Goal: Information Seeking & Learning: Understand process/instructions

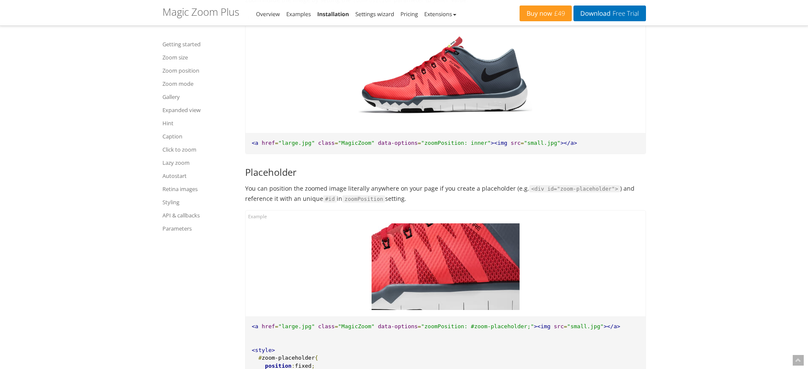
scroll to position [1473, 0]
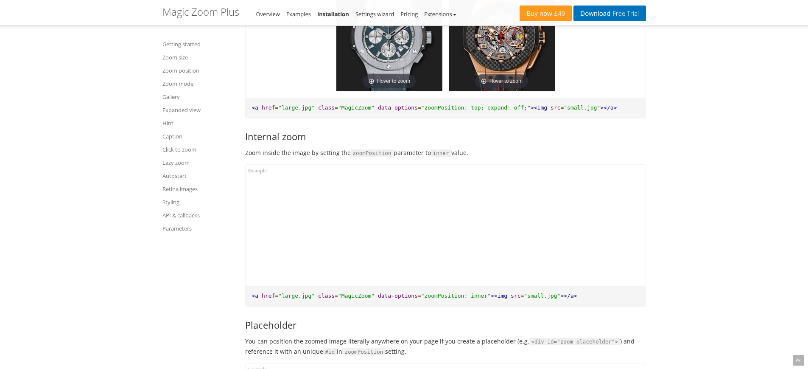
click at [417, 223] on img at bounding box center [445, 228] width 174 height 102
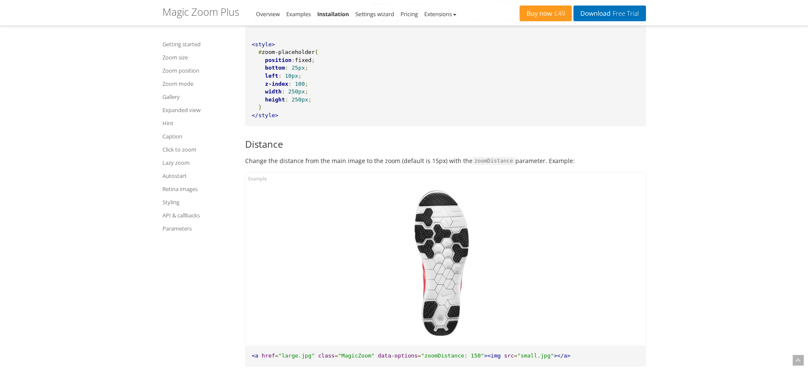
scroll to position [1702, 0]
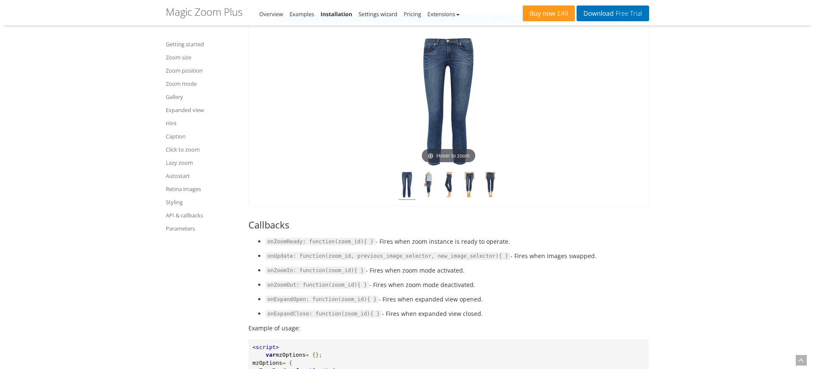
scroll to position [9209, 0]
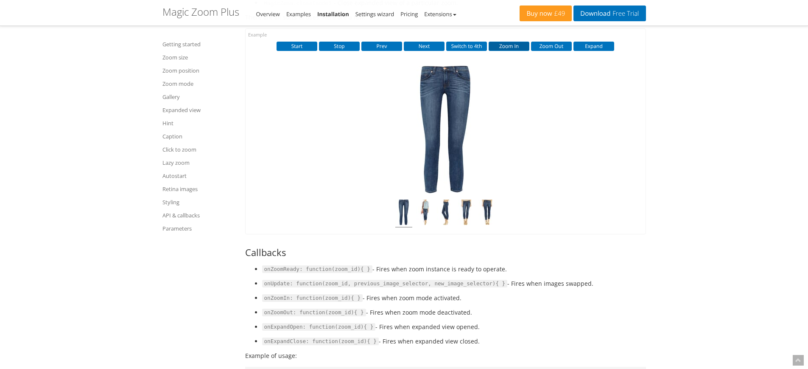
click at [512, 51] on button "Zoom In" at bounding box center [509, 46] width 41 height 9
click at [552, 51] on button "Zoom Out" at bounding box center [551, 46] width 41 height 9
click at [594, 51] on button "Expand" at bounding box center [594, 46] width 41 height 9
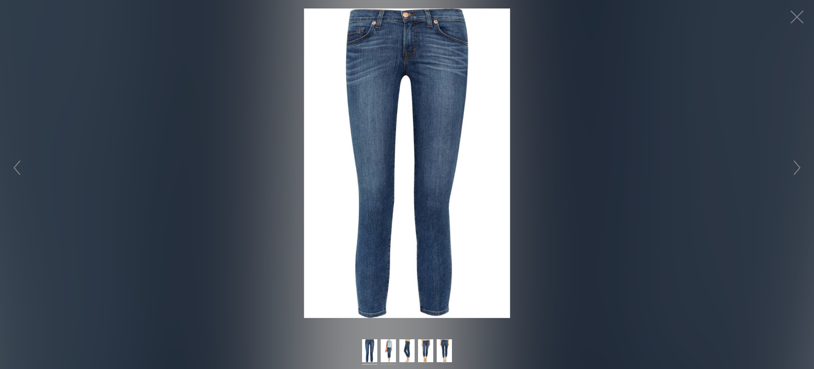
click at [389, 351] on img at bounding box center [388, 351] width 15 height 25
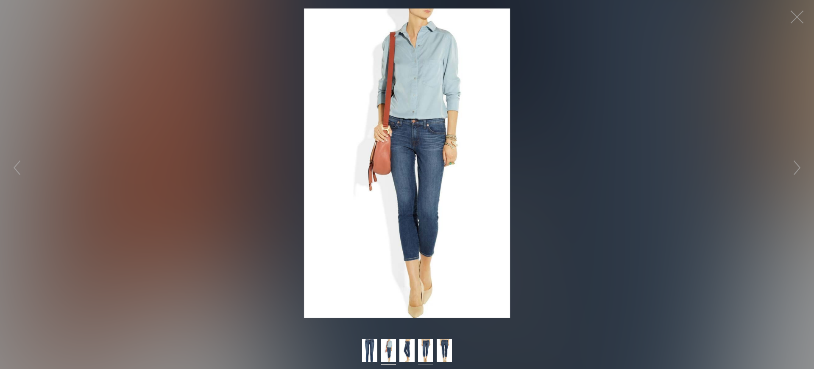
click at [419, 350] on img at bounding box center [425, 351] width 15 height 25
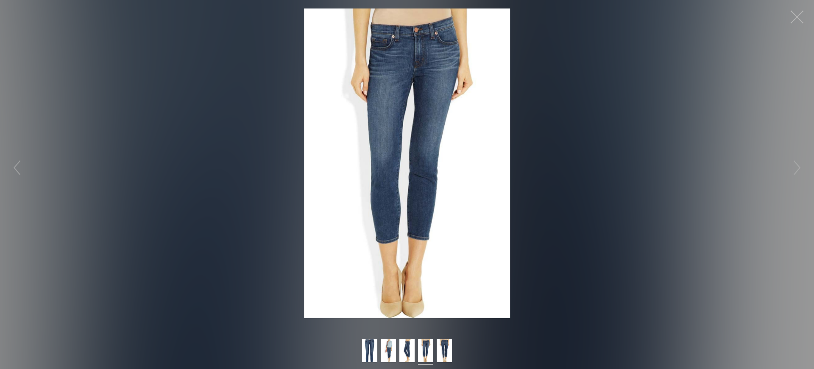
click at [801, 18] on button "button" at bounding box center [797, 16] width 25 height 25
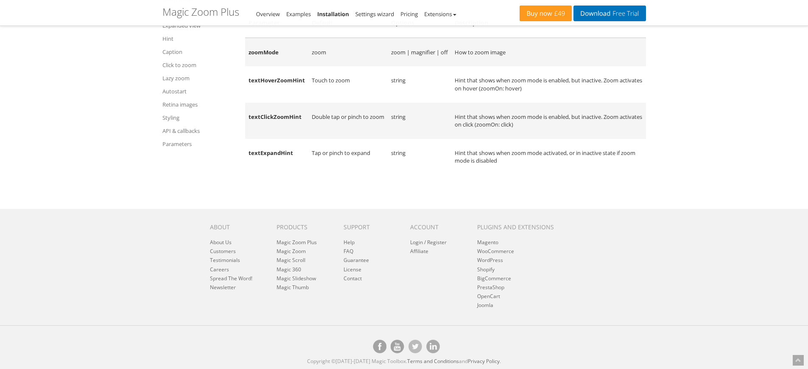
scroll to position [10759, 0]
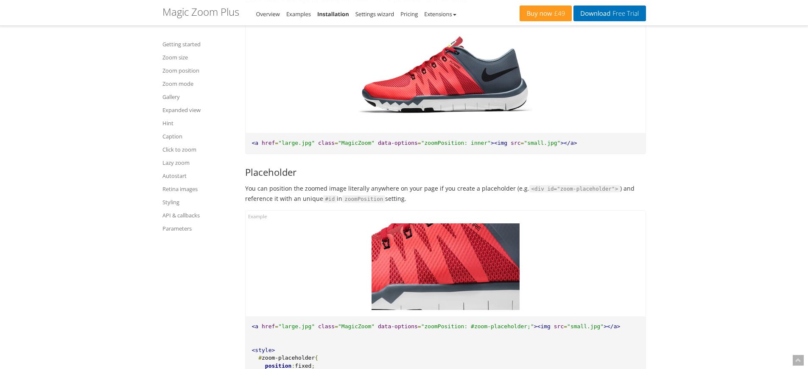
scroll to position [1550, 0]
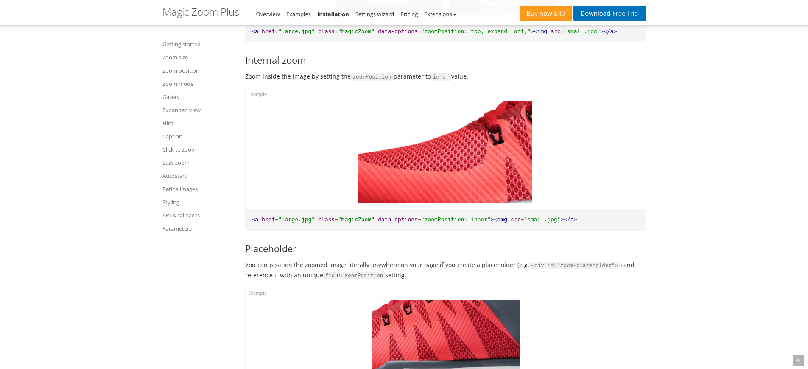
click at [394, 159] on img at bounding box center [445, 152] width 174 height 102
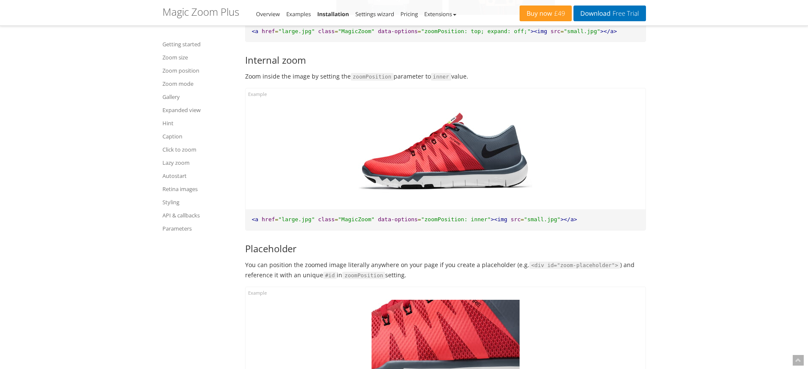
click at [316, 154] on div at bounding box center [446, 148] width 400 height 121
